Goal: Information Seeking & Learning: Learn about a topic

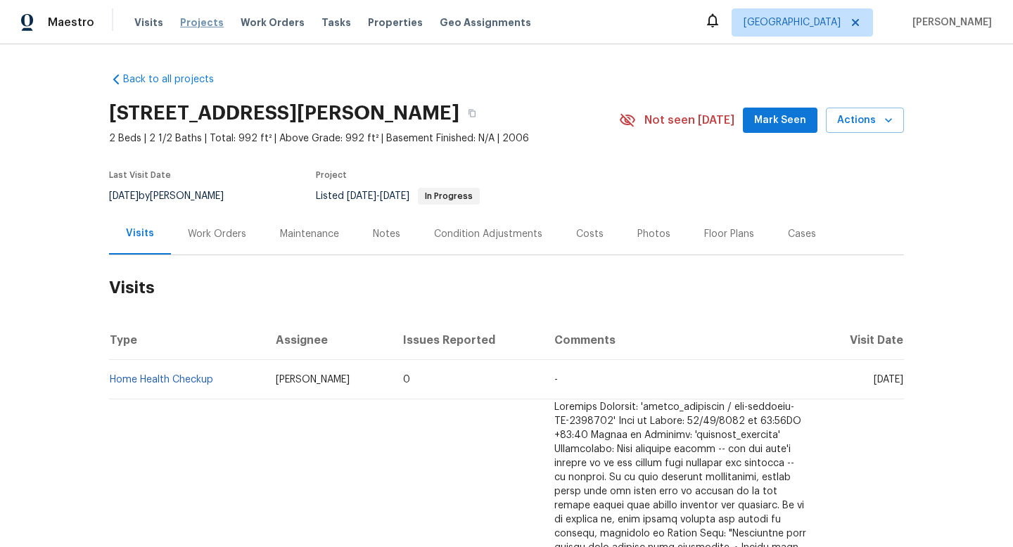
click at [184, 22] on span "Projects" at bounding box center [202, 22] width 44 height 14
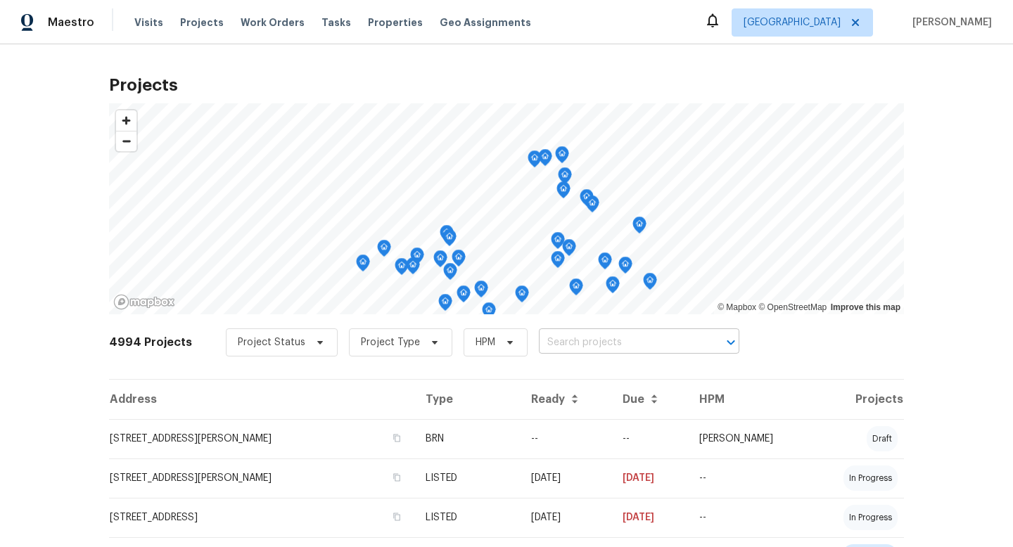
click at [547, 343] on input "text" at bounding box center [619, 343] width 161 height 22
type input "hacienda"
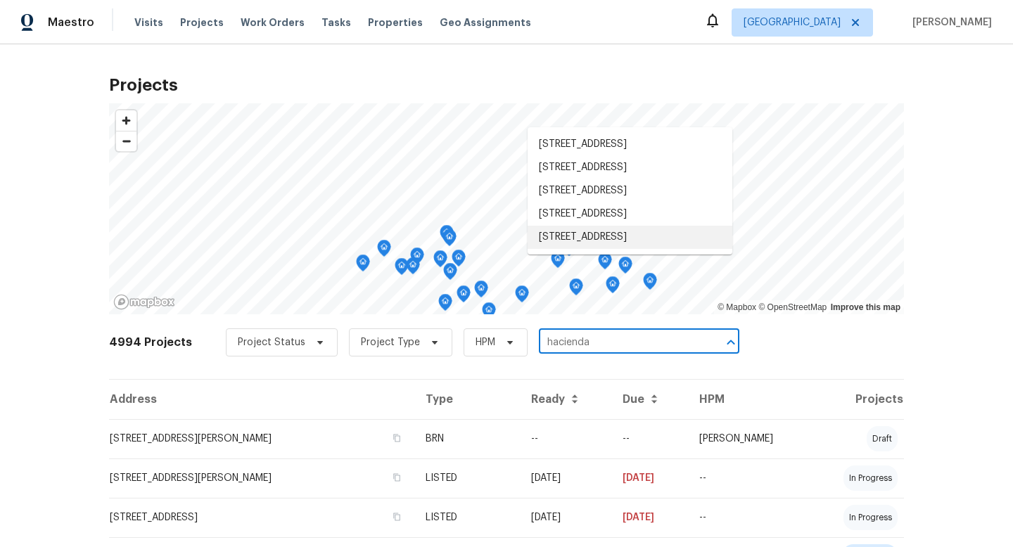
click at [641, 249] on li "[STREET_ADDRESS]" at bounding box center [630, 237] width 205 height 23
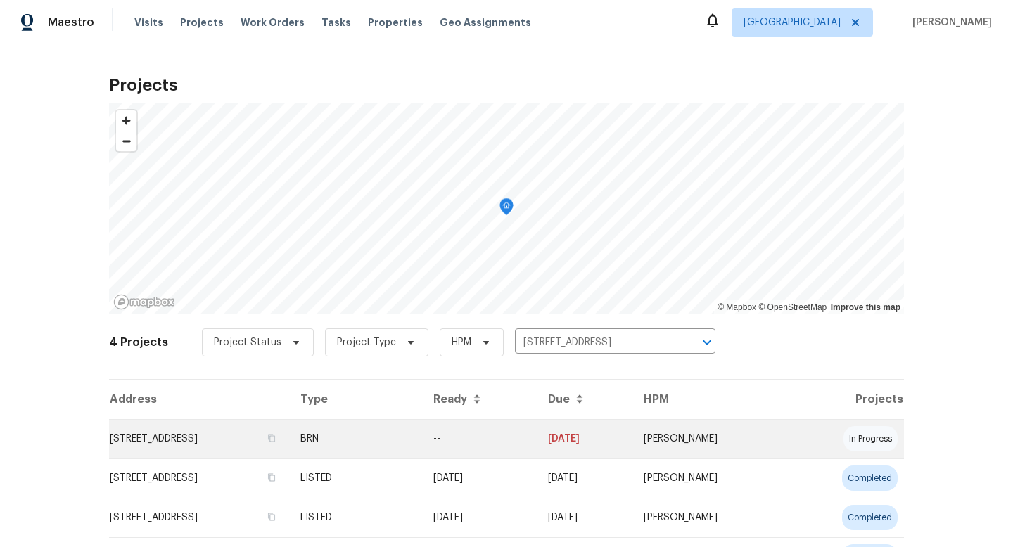
click at [274, 439] on td "[STREET_ADDRESS]" at bounding box center [199, 438] width 180 height 39
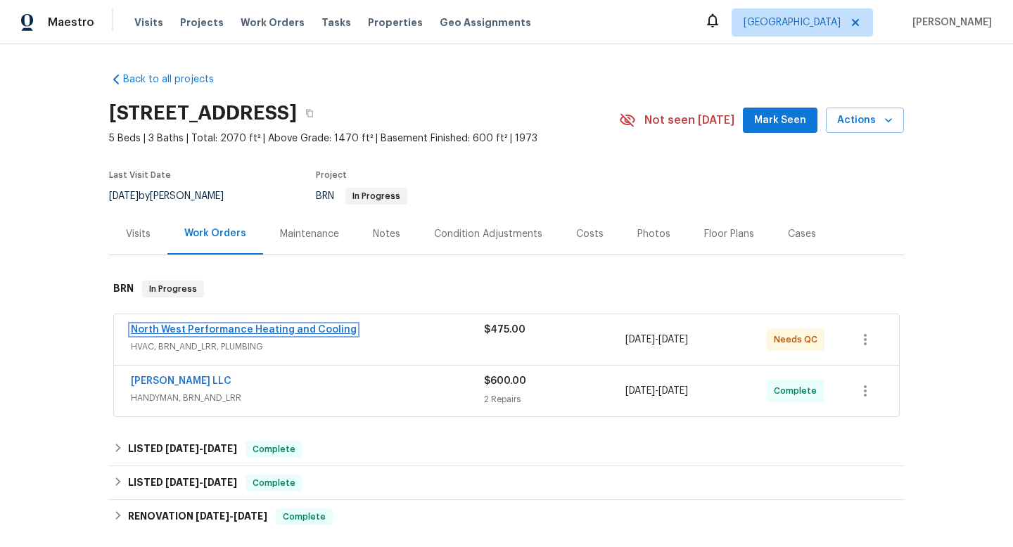
click at [308, 330] on link "North West Performance Heating and Cooling" at bounding box center [244, 330] width 226 height 10
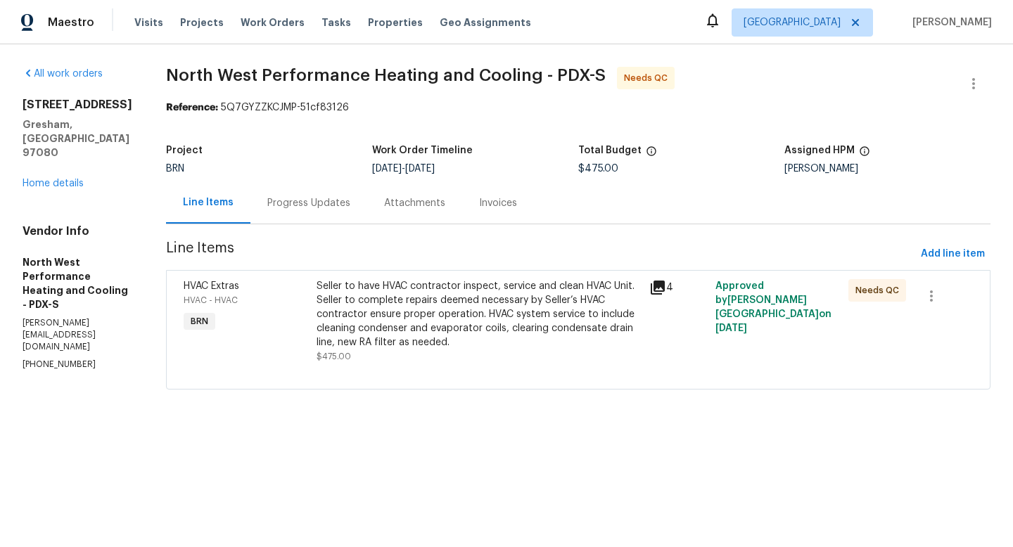
click at [665, 294] on icon at bounding box center [658, 288] width 14 height 14
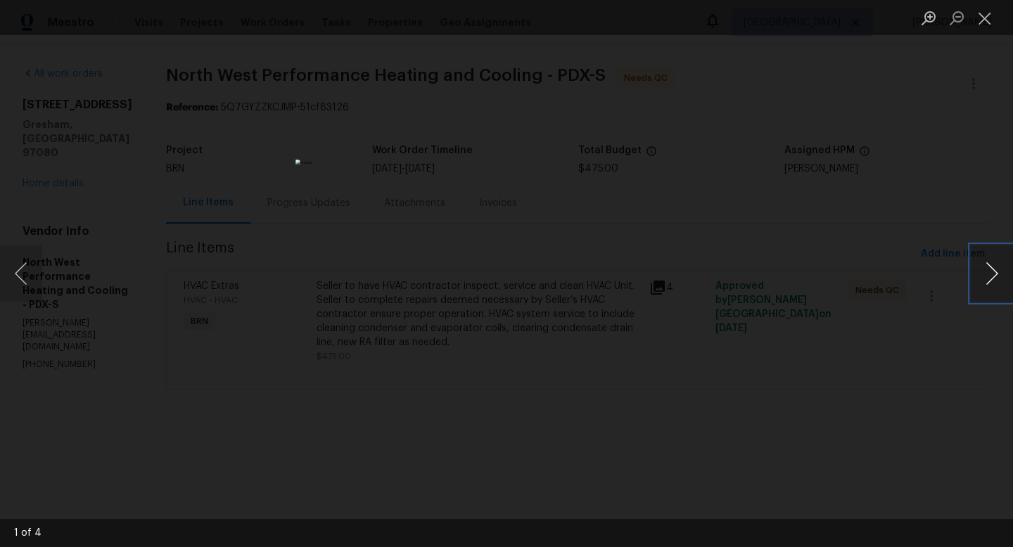
click at [996, 276] on button "Next image" at bounding box center [992, 273] width 42 height 56
click at [993, 274] on button "Next image" at bounding box center [992, 273] width 42 height 56
click at [14, 273] on button "Previous image" at bounding box center [21, 273] width 42 height 56
click at [989, 276] on button "Next image" at bounding box center [992, 273] width 42 height 56
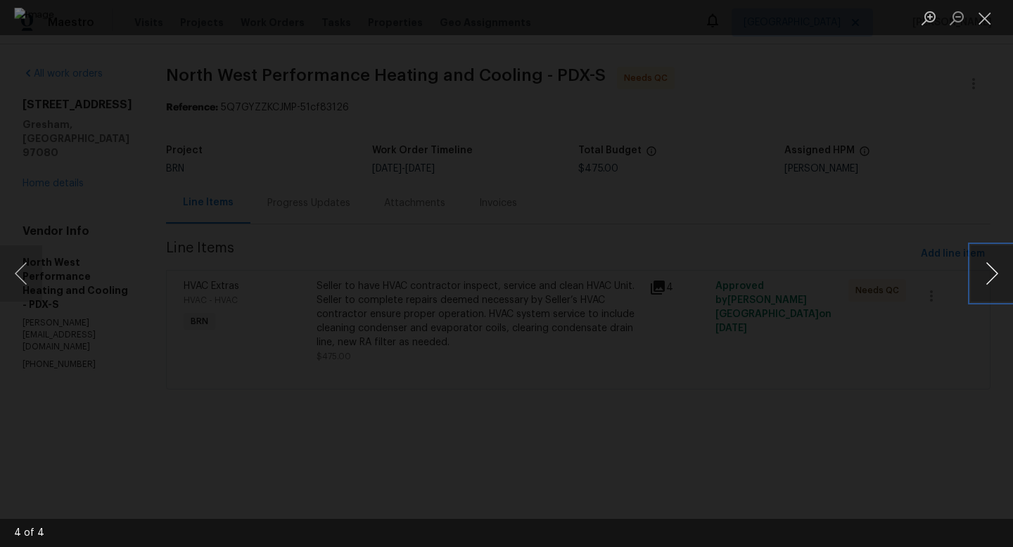
click at [995, 257] on button "Next image" at bounding box center [992, 273] width 42 height 56
click at [44, 179] on div "Lightbox" at bounding box center [506, 273] width 1013 height 547
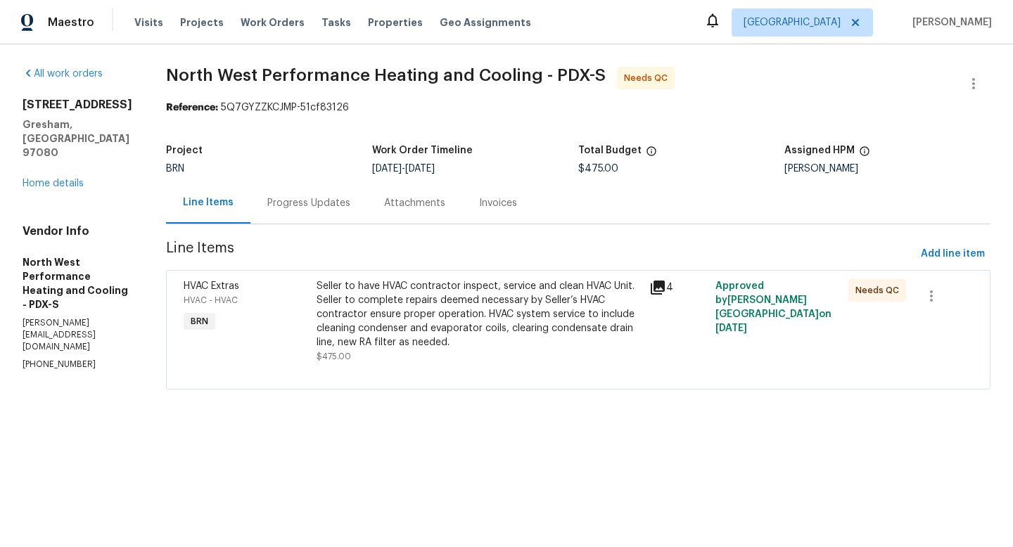
click at [437, 212] on div "Attachments" at bounding box center [414, 202] width 95 height 41
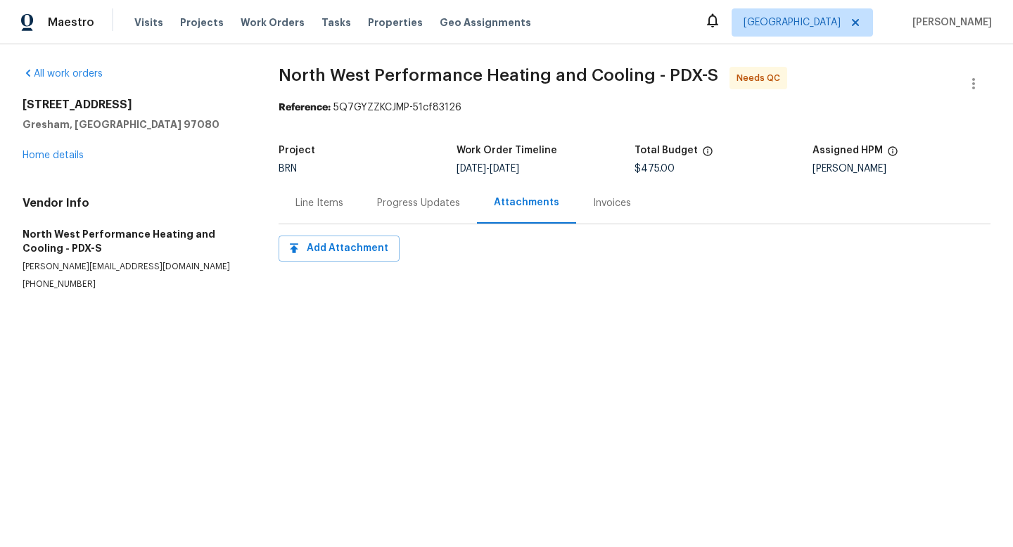
click at [403, 212] on div "Progress Updates" at bounding box center [418, 202] width 117 height 41
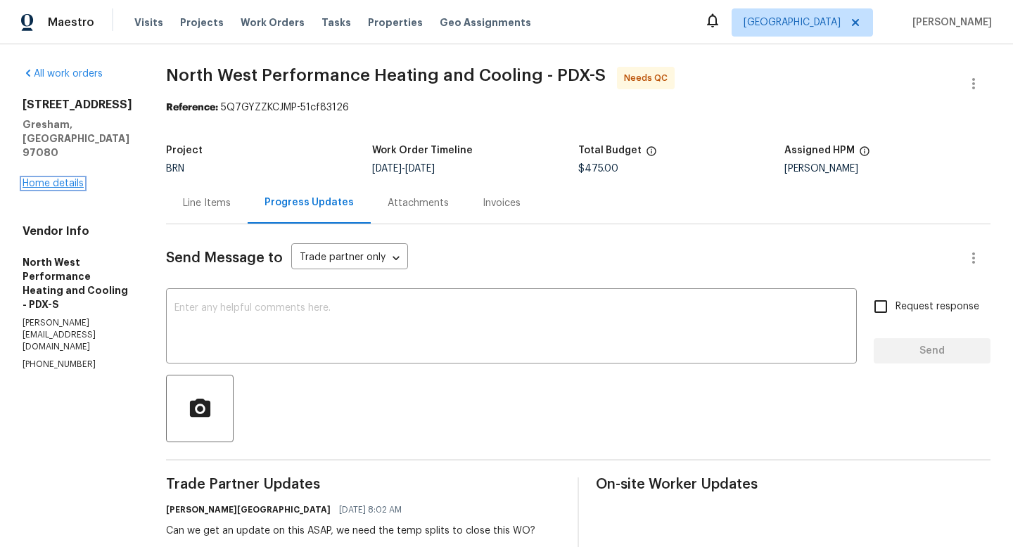
click at [48, 179] on link "Home details" at bounding box center [53, 184] width 61 height 10
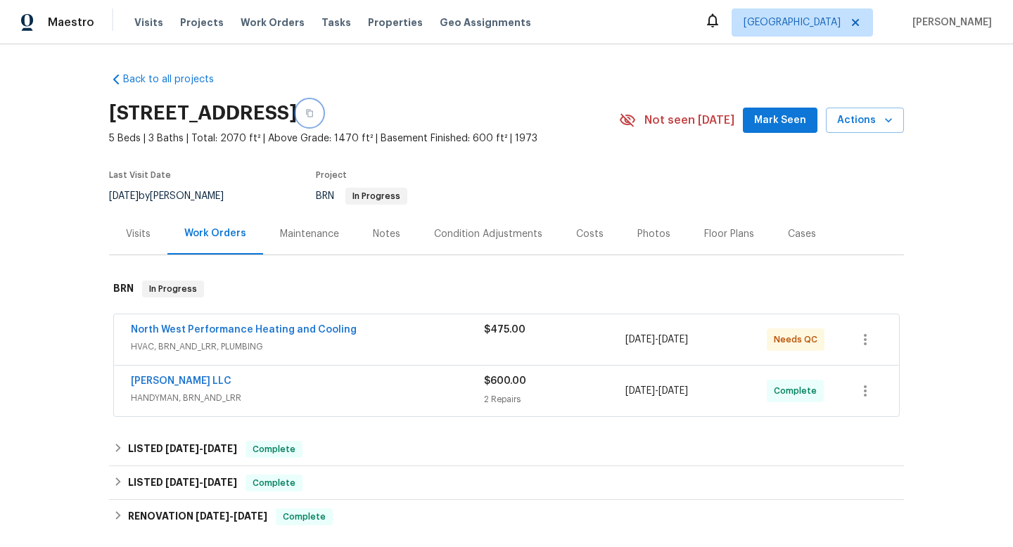
click at [322, 113] on button "button" at bounding box center [309, 113] width 25 height 25
click at [637, 231] on div "Photos" at bounding box center [653, 234] width 33 height 14
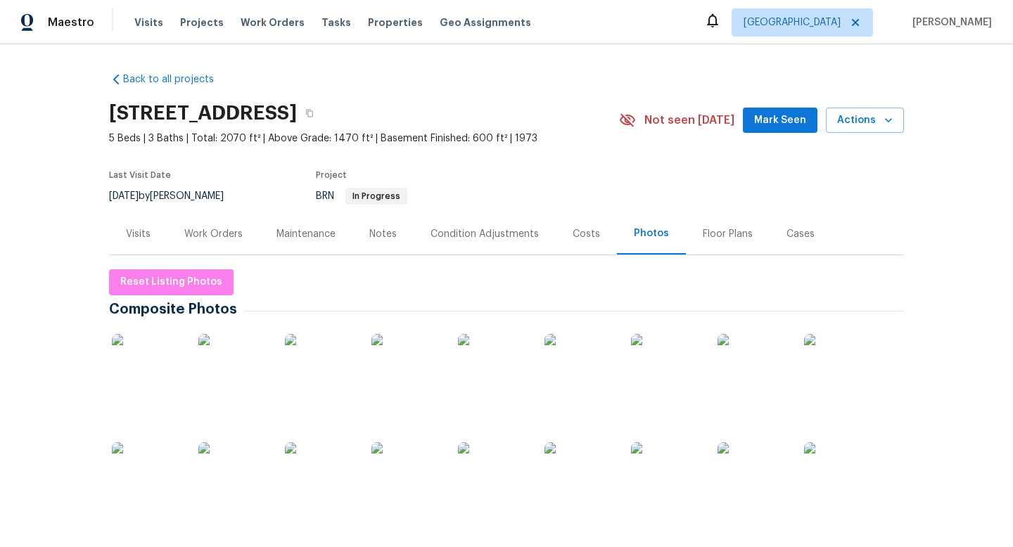
click at [312, 232] on div "Maintenance" at bounding box center [305, 234] width 59 height 14
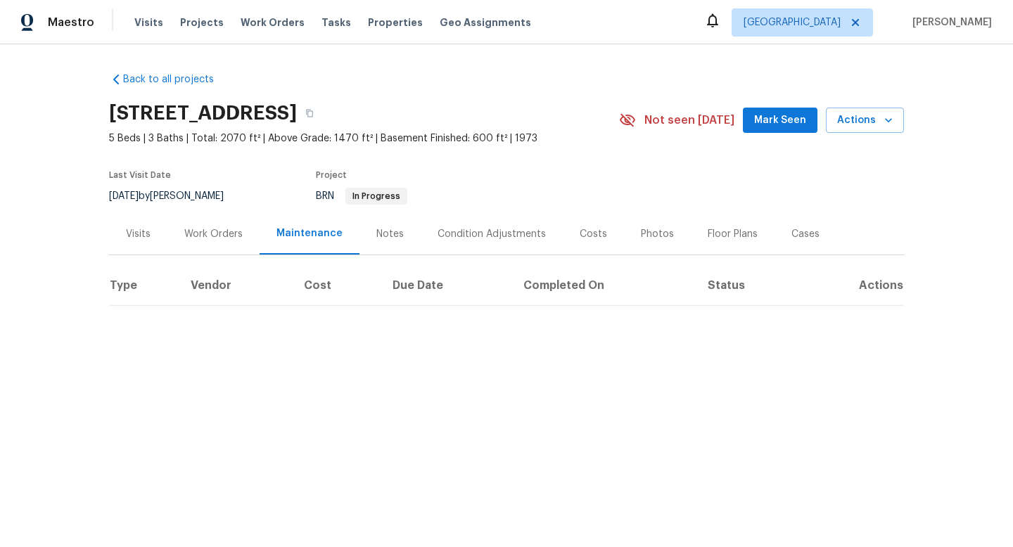
click at [397, 229] on div "Notes" at bounding box center [389, 234] width 27 height 14
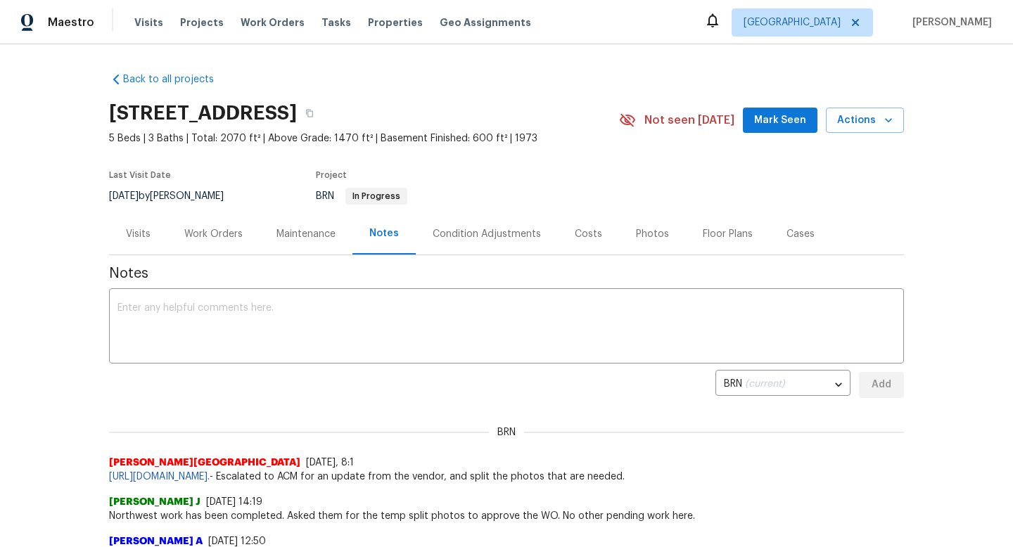
click at [228, 239] on div "Work Orders" at bounding box center [213, 234] width 58 height 14
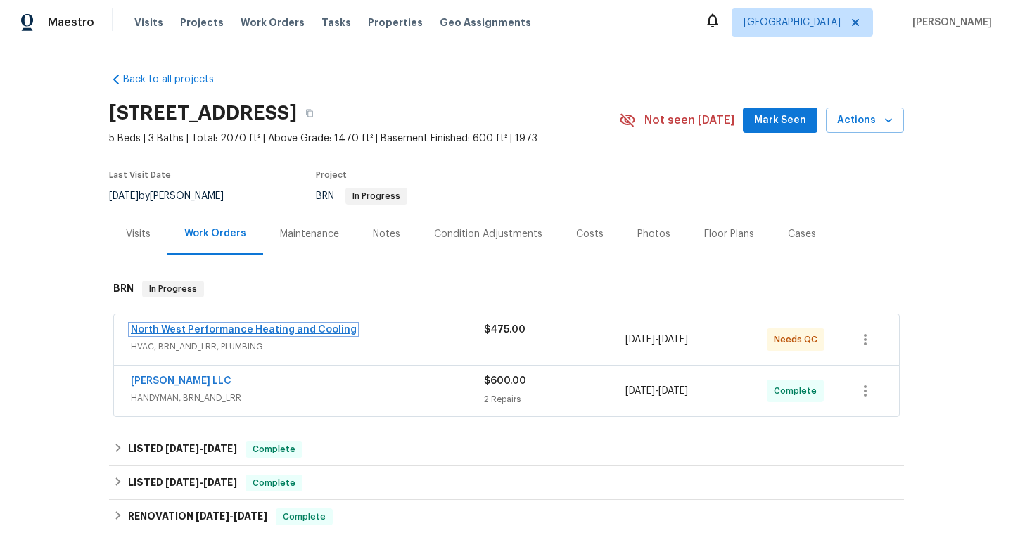
click at [289, 325] on link "North West Performance Heating and Cooling" at bounding box center [244, 330] width 226 height 10
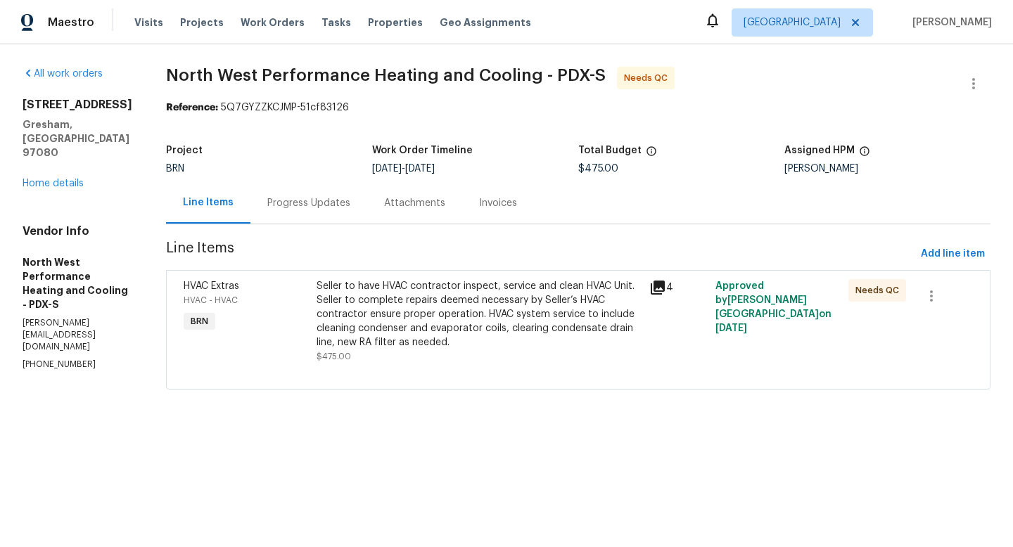
click at [523, 315] on div "Seller to have HVAC contractor inspect, service and clean HVAC Unit. Seller to …" at bounding box center [479, 314] width 324 height 70
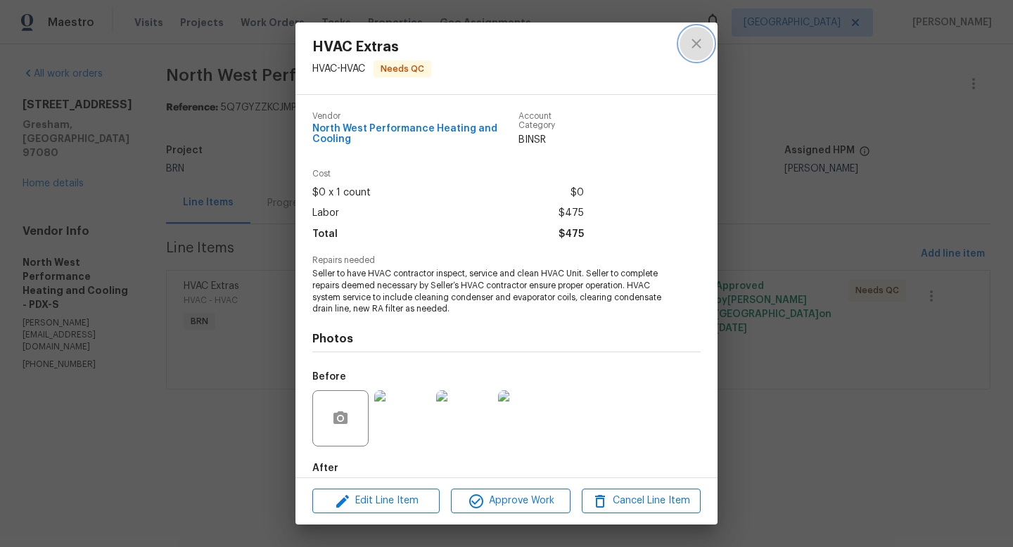
click at [693, 41] on icon "close" at bounding box center [696, 43] width 17 height 17
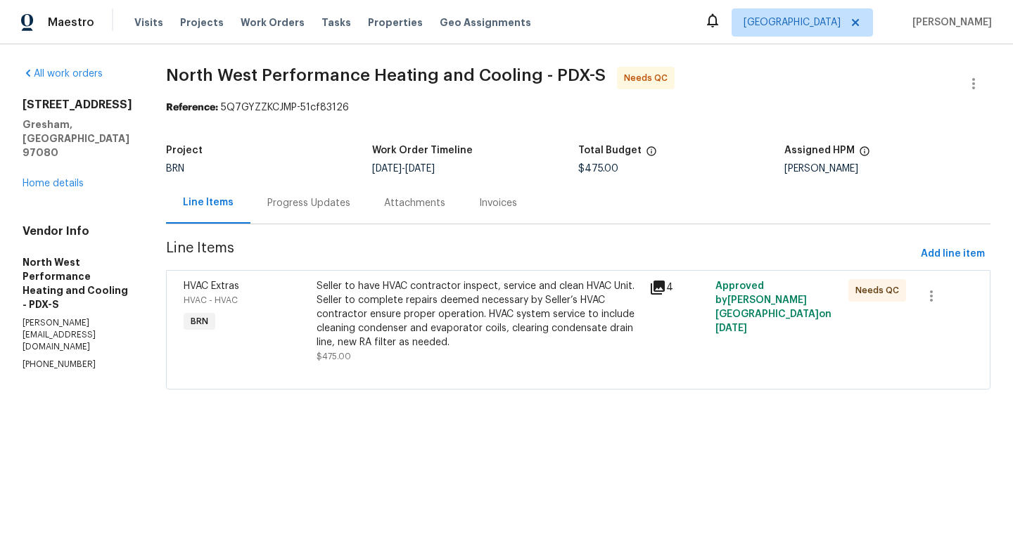
click at [347, 207] on div "Progress Updates" at bounding box center [308, 203] width 83 height 14
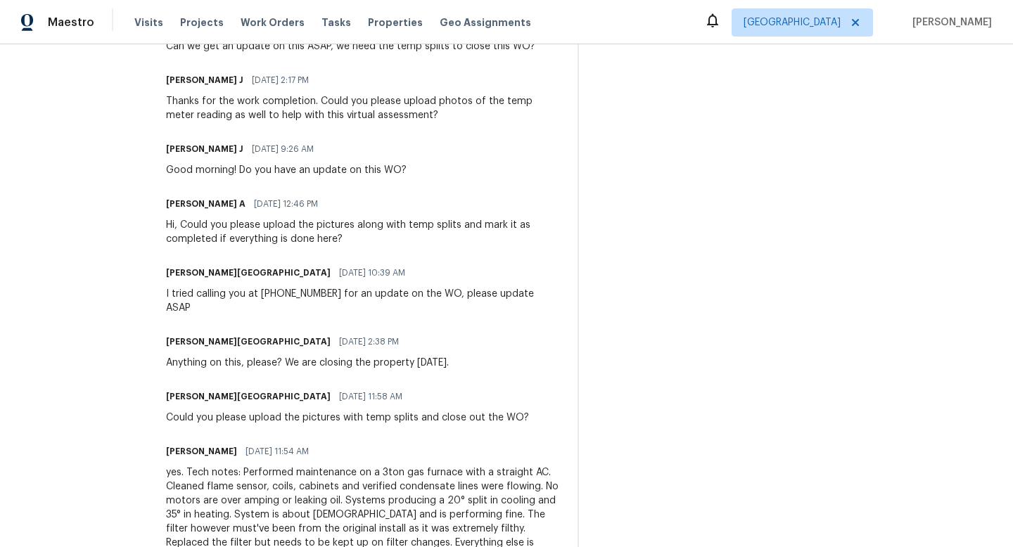
scroll to position [403, 0]
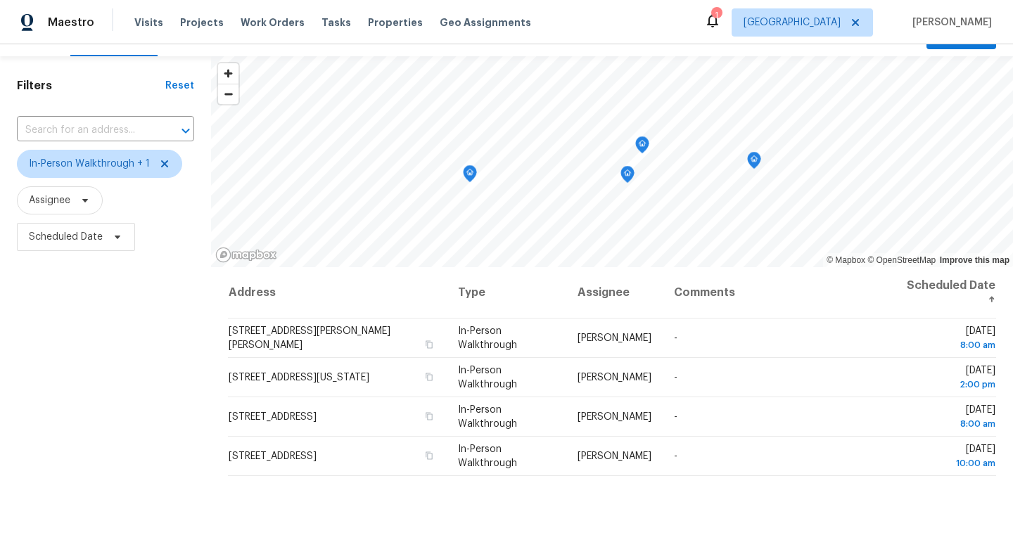
scroll to position [30, 0]
